Goal: Transaction & Acquisition: Purchase product/service

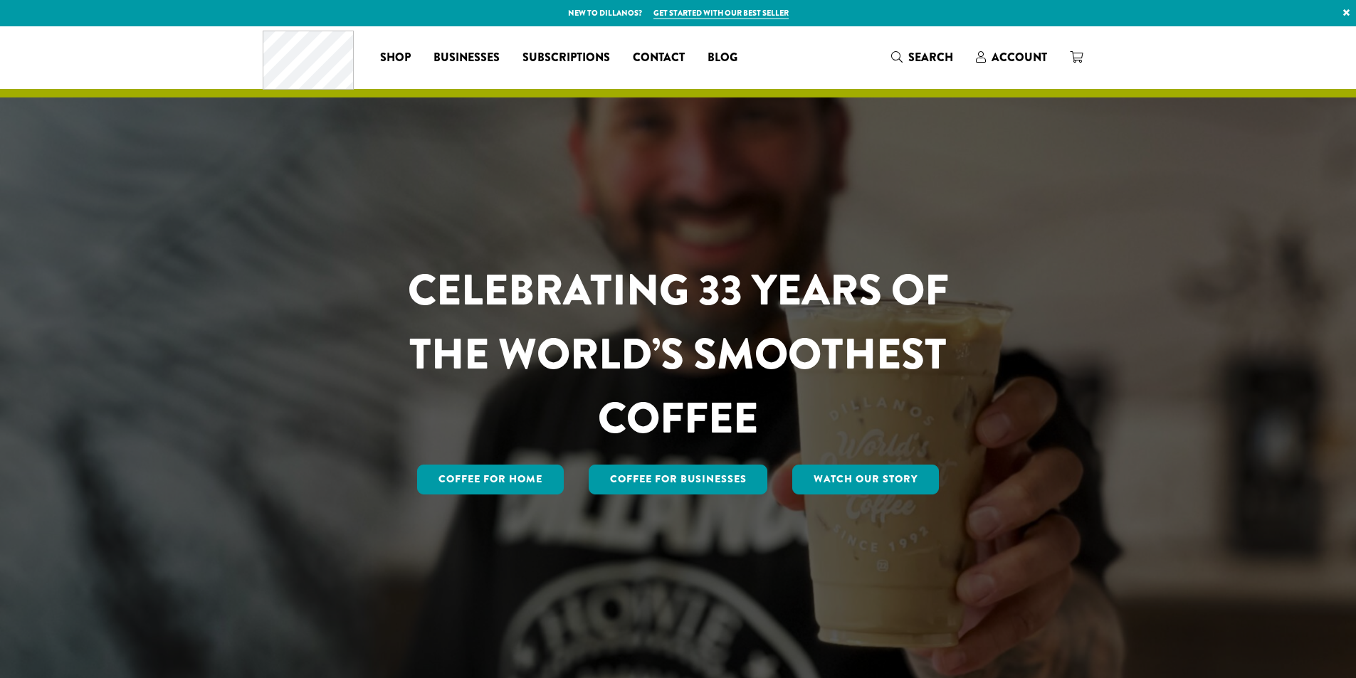
scroll to position [712, 0]
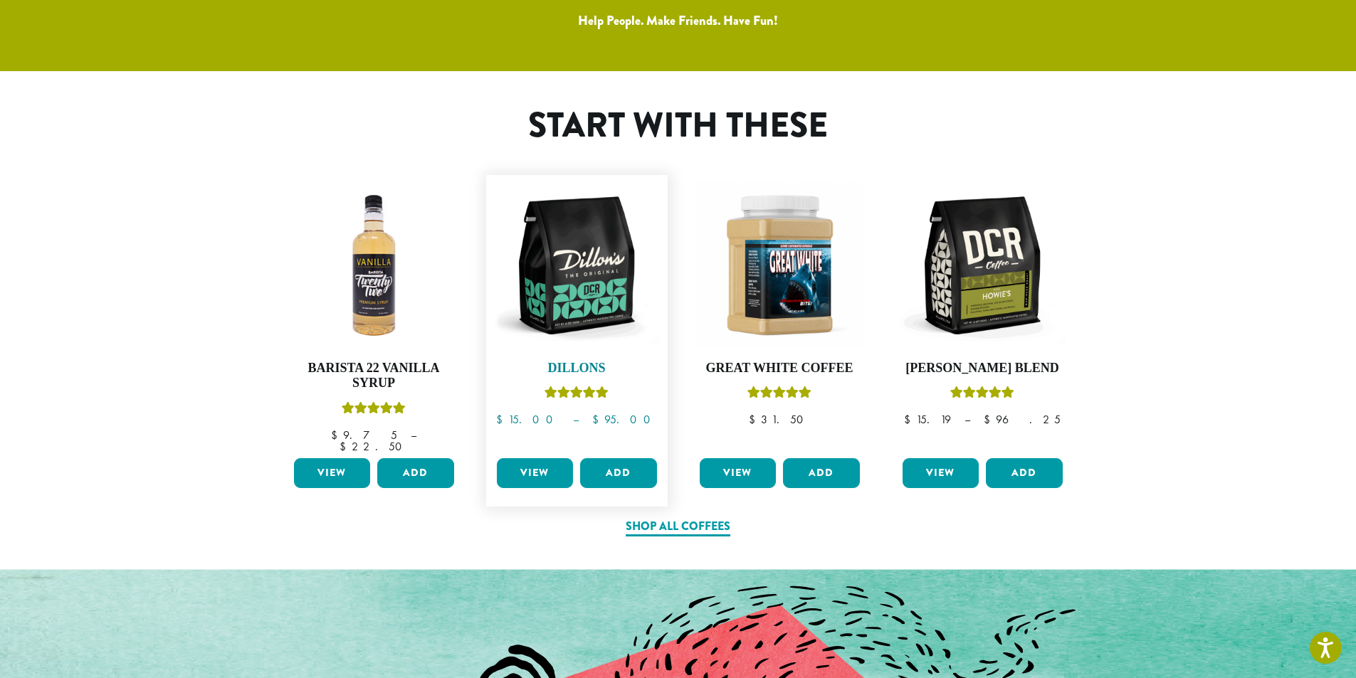
click at [587, 273] on img at bounding box center [576, 265] width 167 height 167
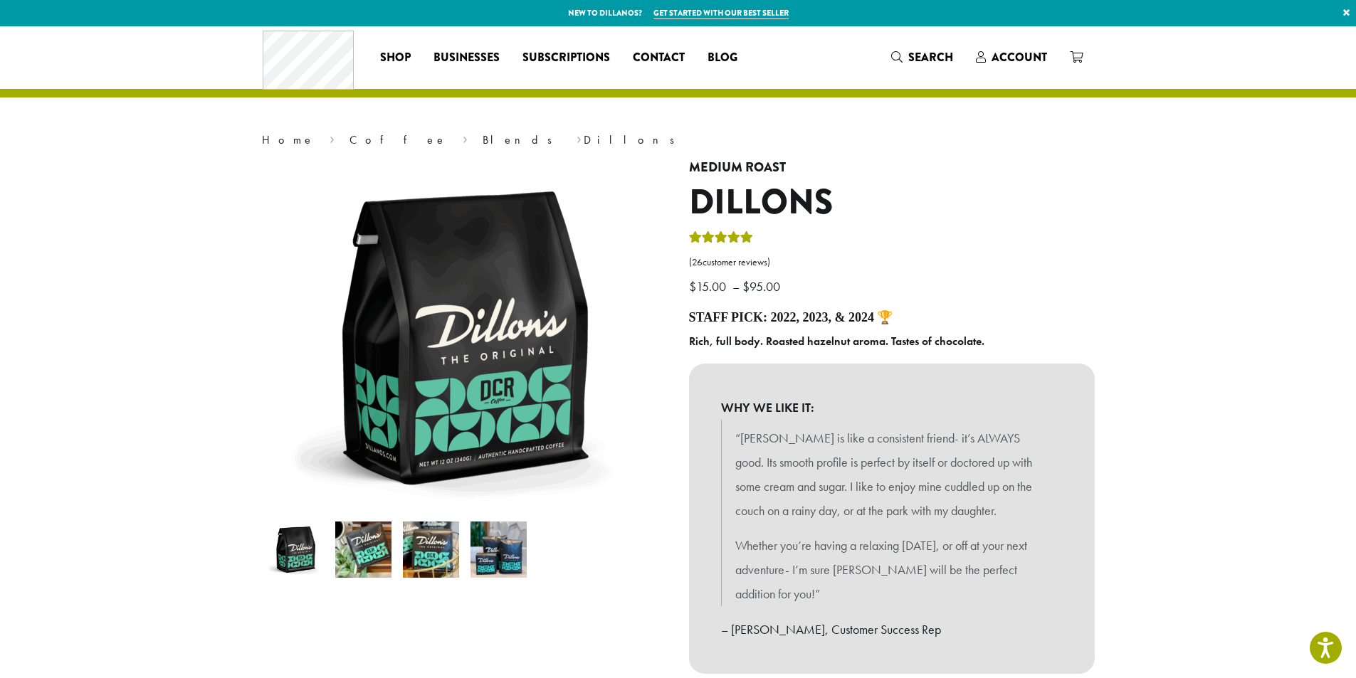
click at [364, 547] on img at bounding box center [363, 550] width 56 height 56
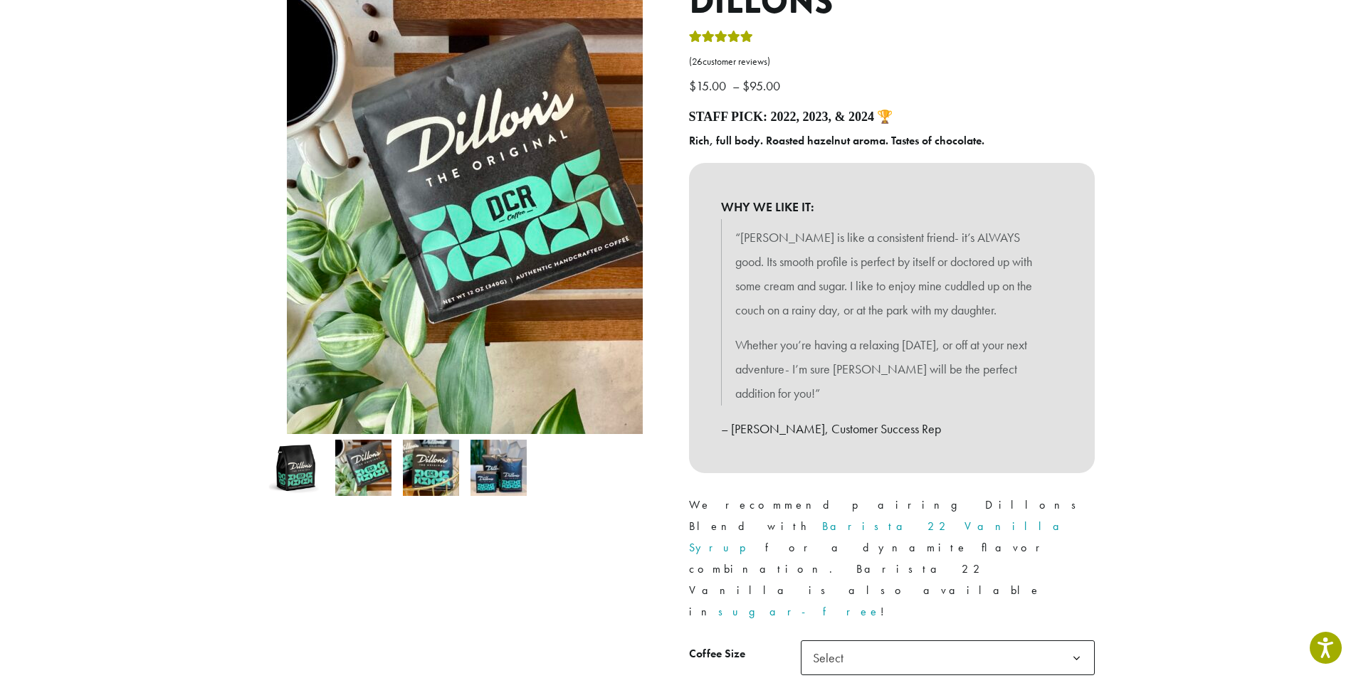
scroll to position [213, 0]
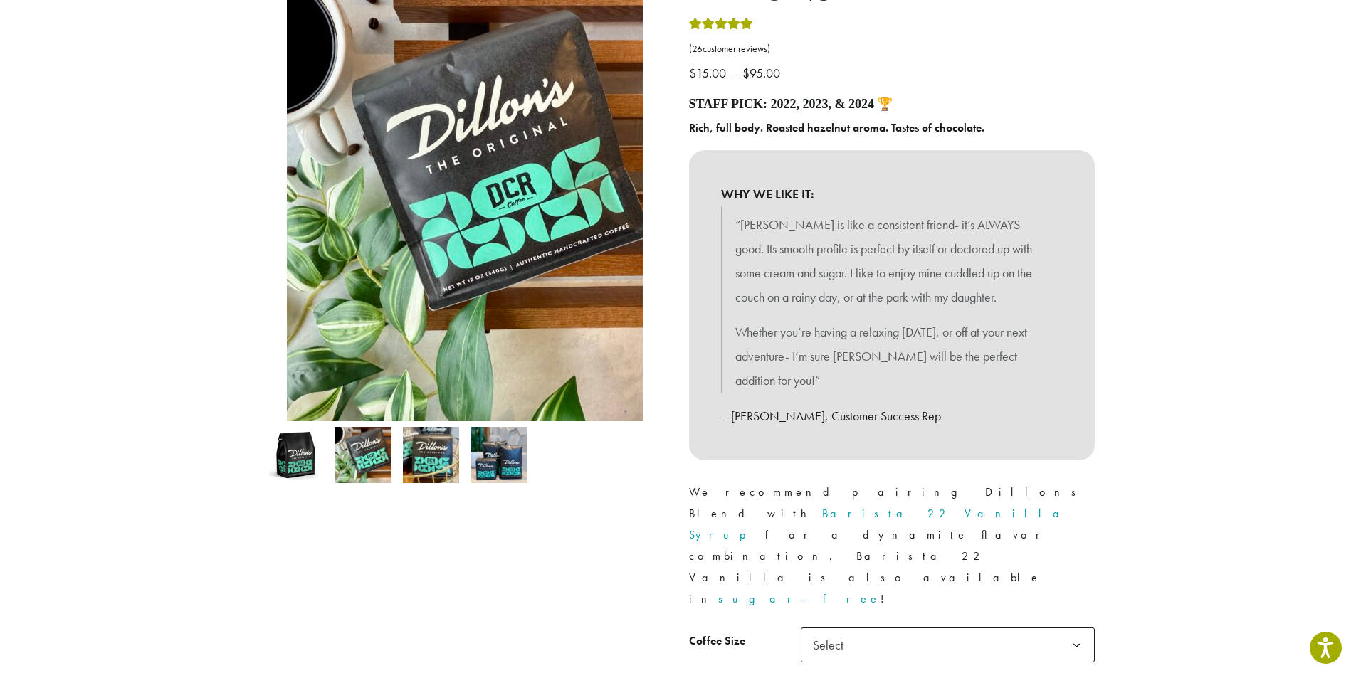
click at [442, 462] on img at bounding box center [431, 455] width 56 height 56
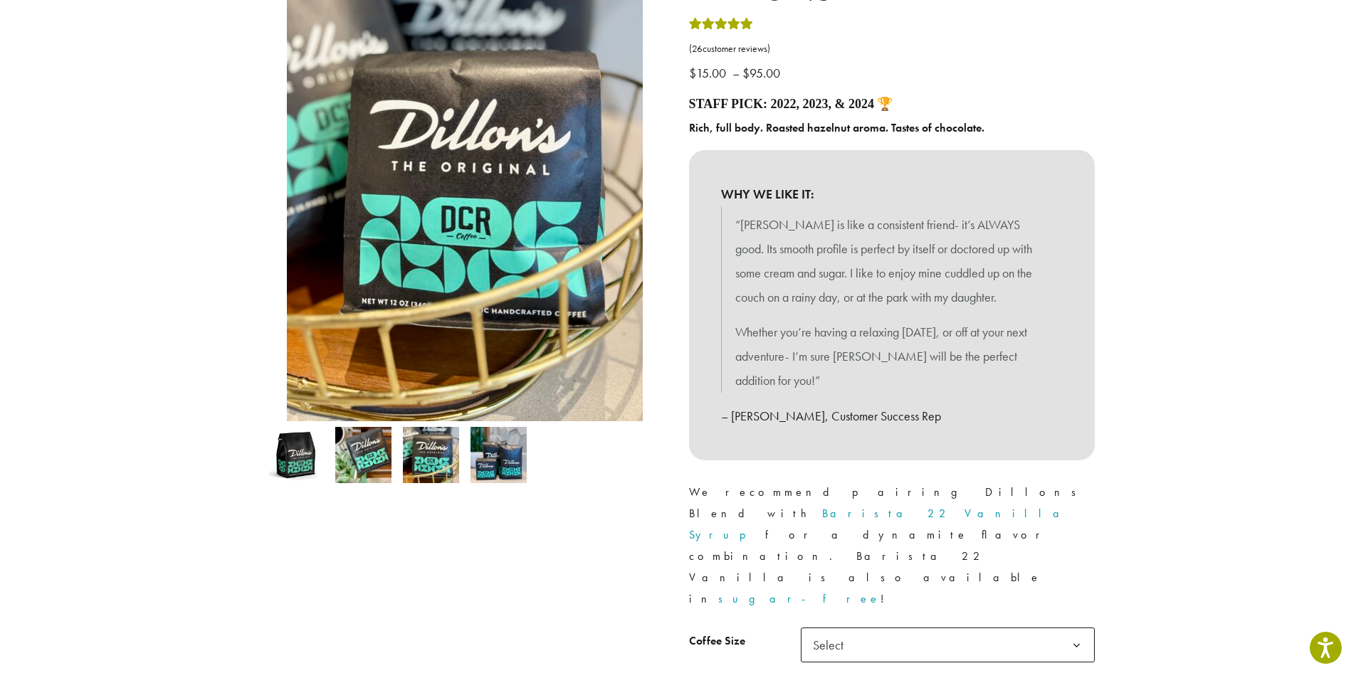
scroll to position [0, 0]
click at [492, 462] on img at bounding box center [498, 455] width 56 height 56
